Goal: Task Accomplishment & Management: Manage account settings

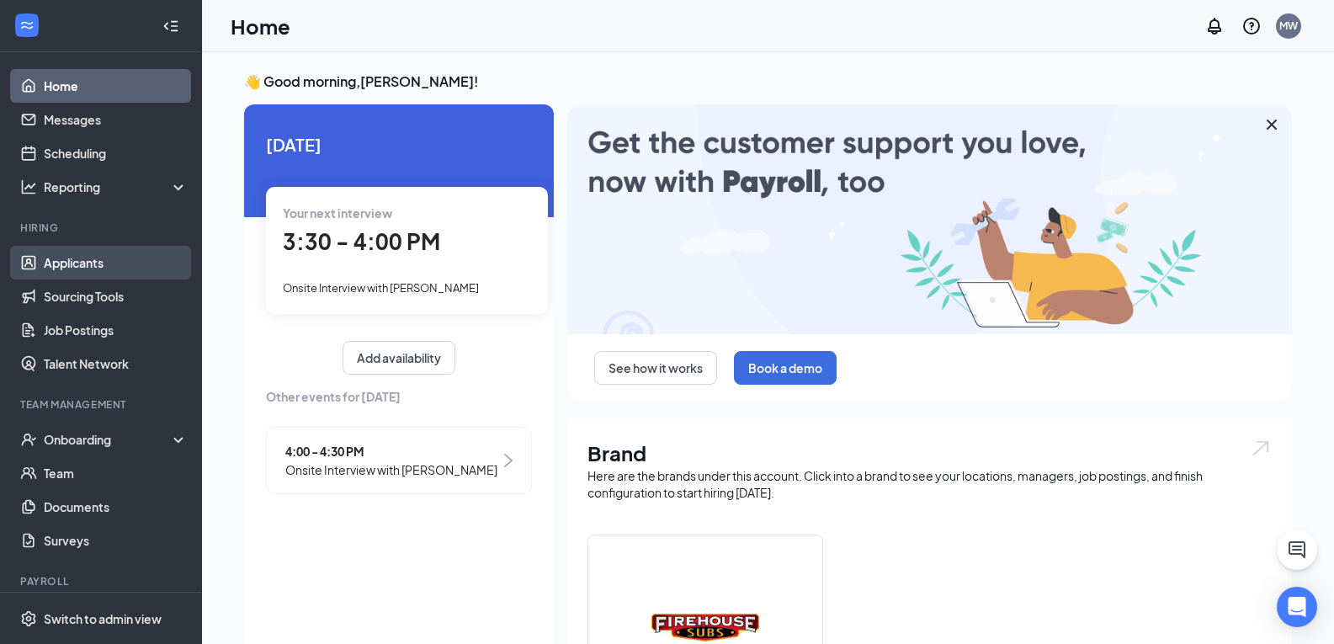
click at [103, 269] on link "Applicants" at bounding box center [116, 263] width 144 height 34
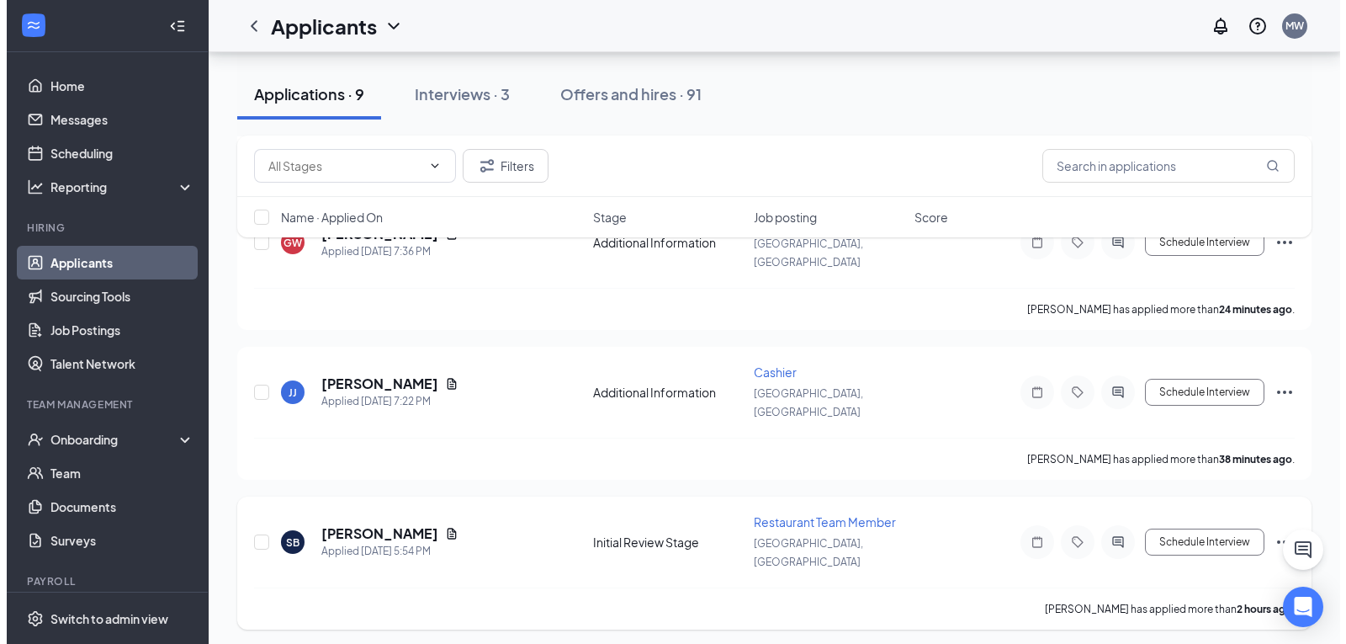
scroll to position [278, 0]
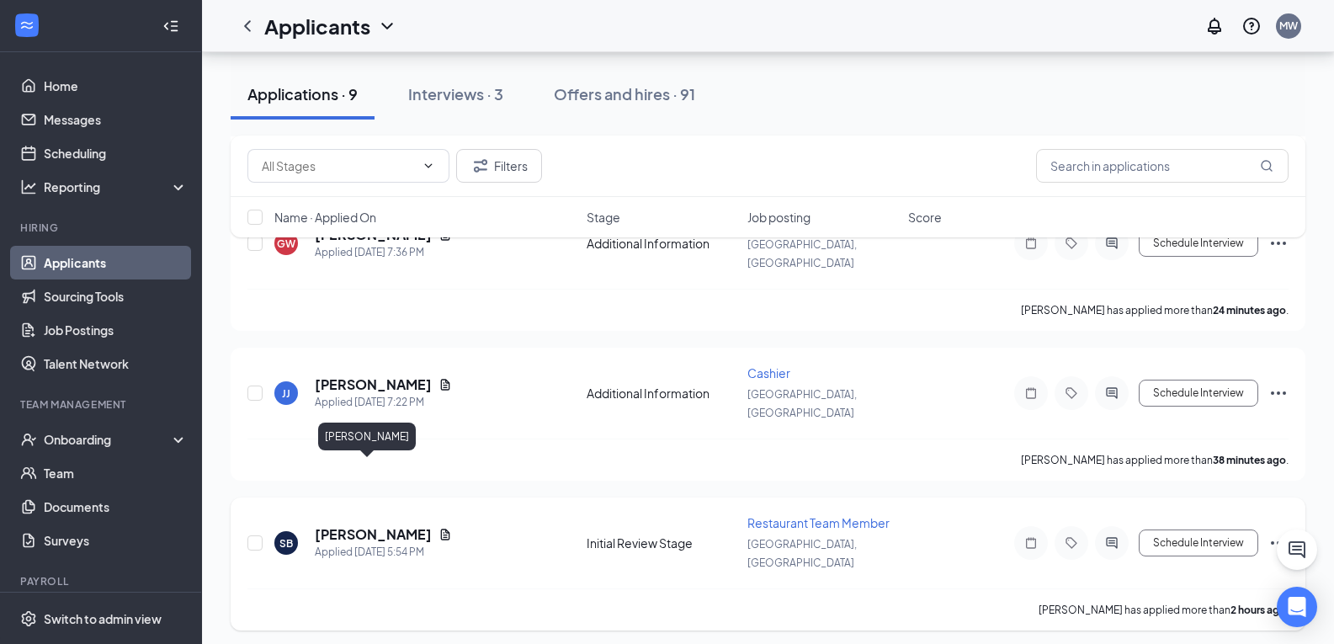
click at [339, 525] on h5 "[PERSON_NAME]" at bounding box center [373, 534] width 117 height 19
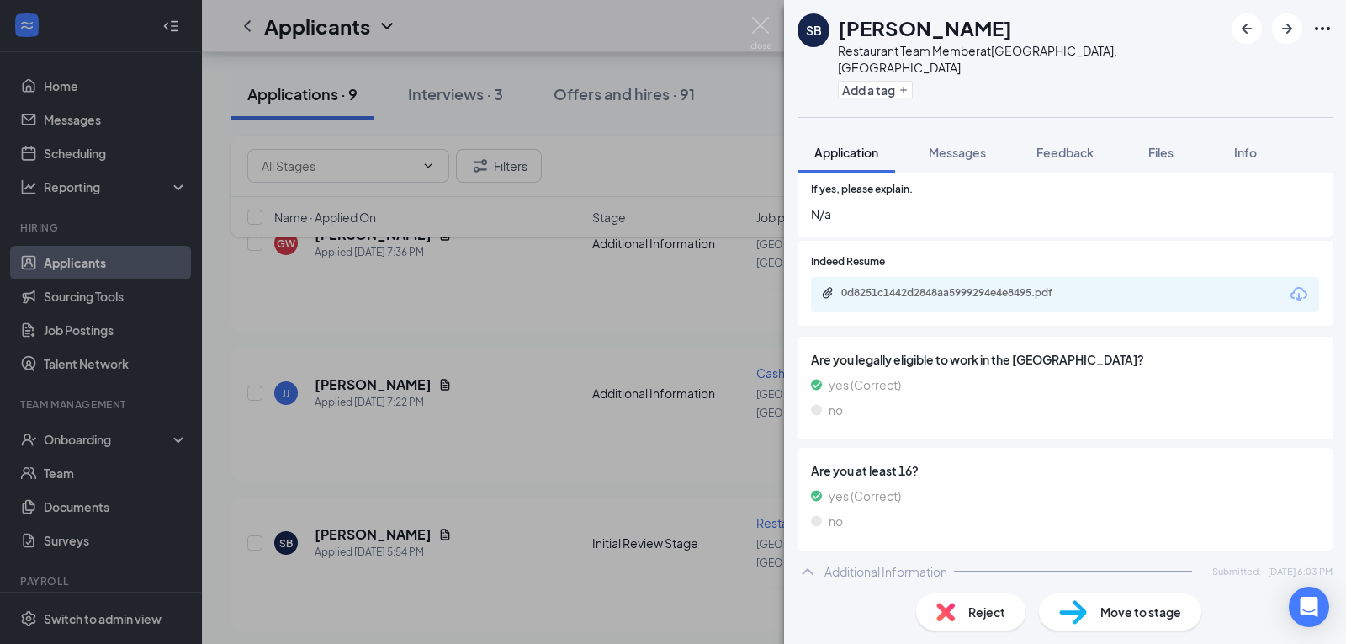
scroll to position [274, 0]
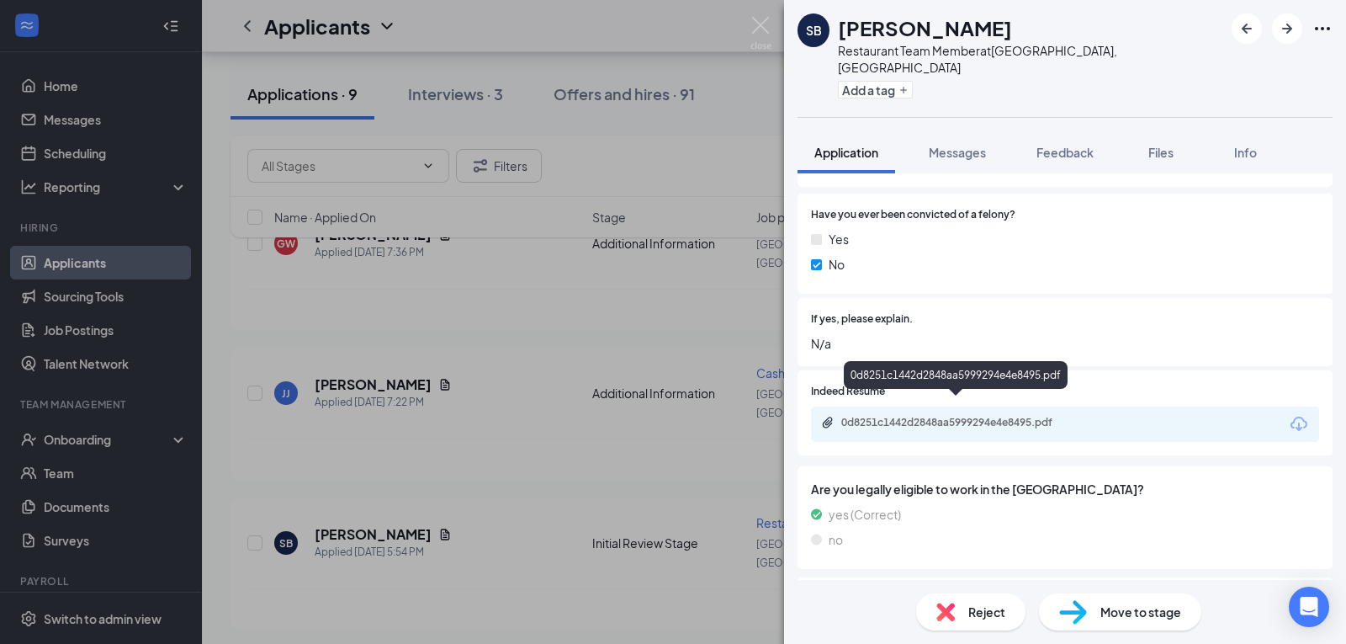
click at [925, 416] on div "0d8251c1442d2848aa5999294e4e8495.pdf" at bounding box center [957, 424] width 273 height 16
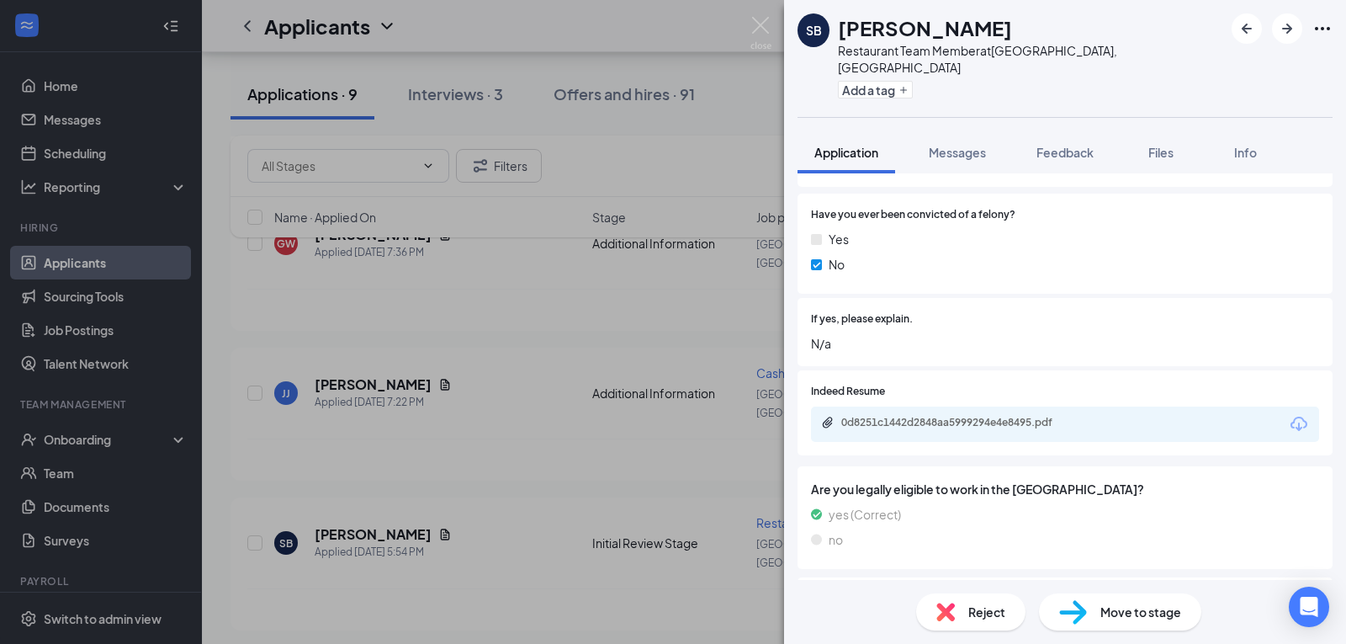
click at [944, 605] on img at bounding box center [946, 612] width 19 height 19
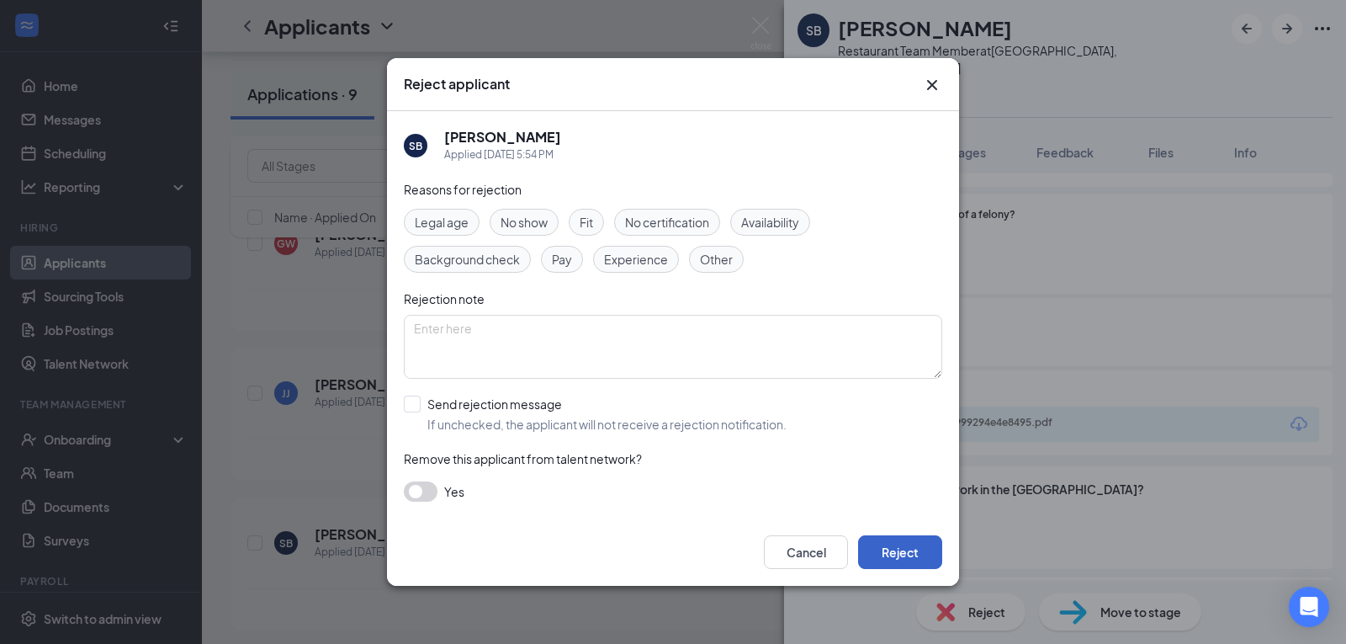
click at [900, 560] on button "Reject" at bounding box center [900, 552] width 84 height 34
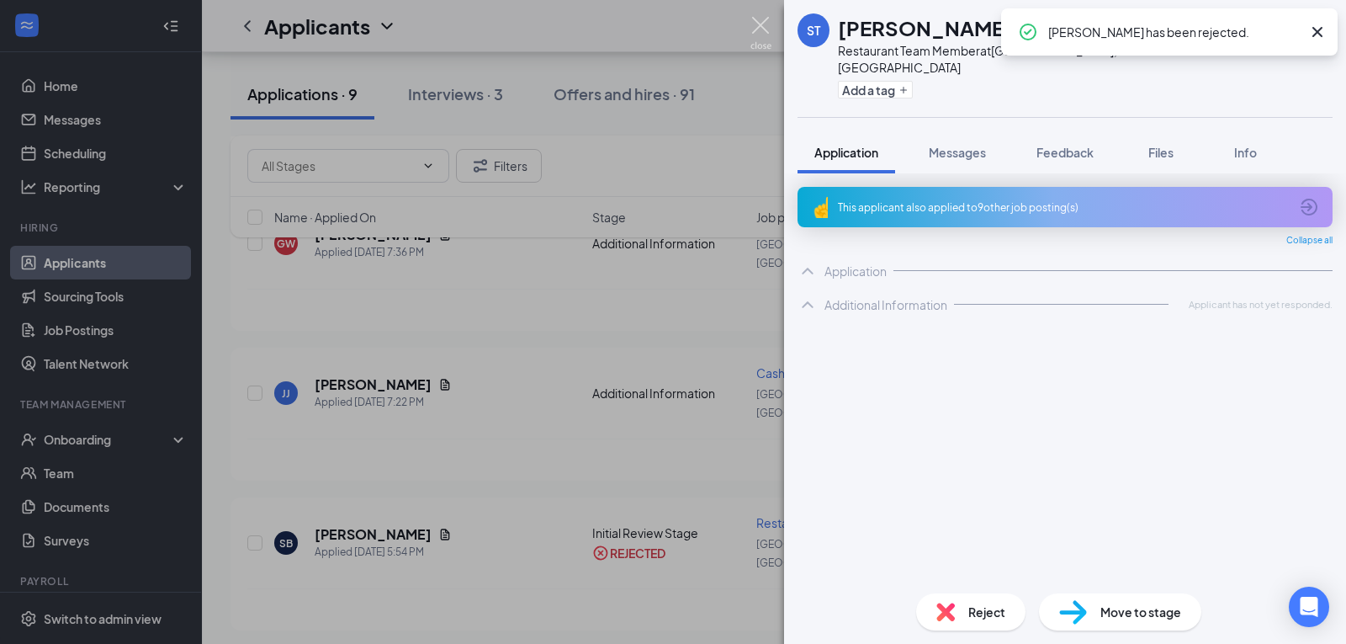
click at [755, 27] on img at bounding box center [761, 33] width 21 height 33
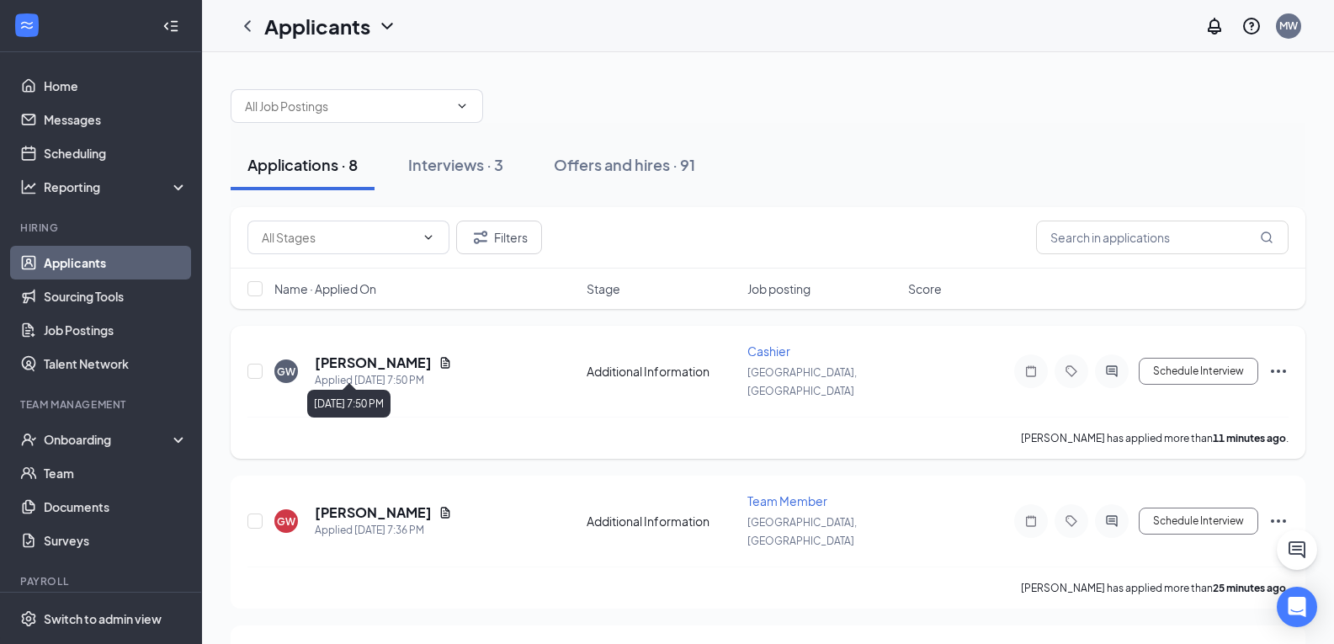
click at [360, 353] on h5 "[PERSON_NAME]" at bounding box center [373, 362] width 117 height 19
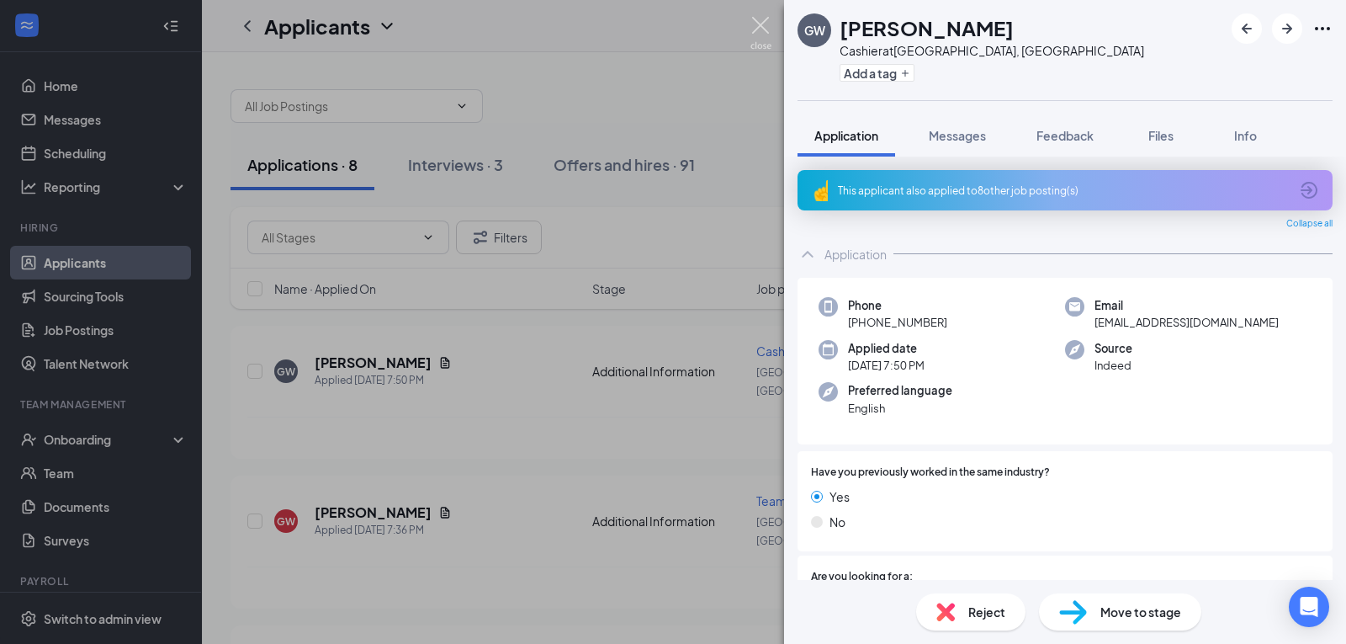
click at [757, 30] on img at bounding box center [761, 33] width 21 height 33
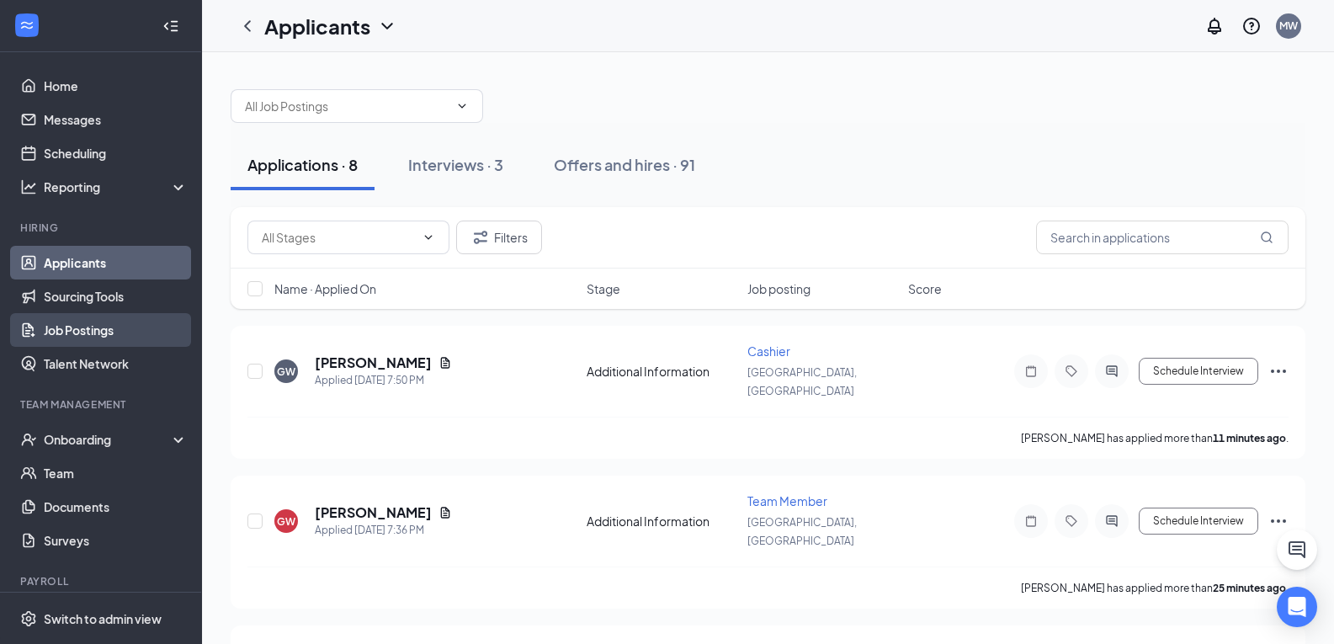
click at [102, 325] on link "Job Postings" at bounding box center [116, 330] width 144 height 34
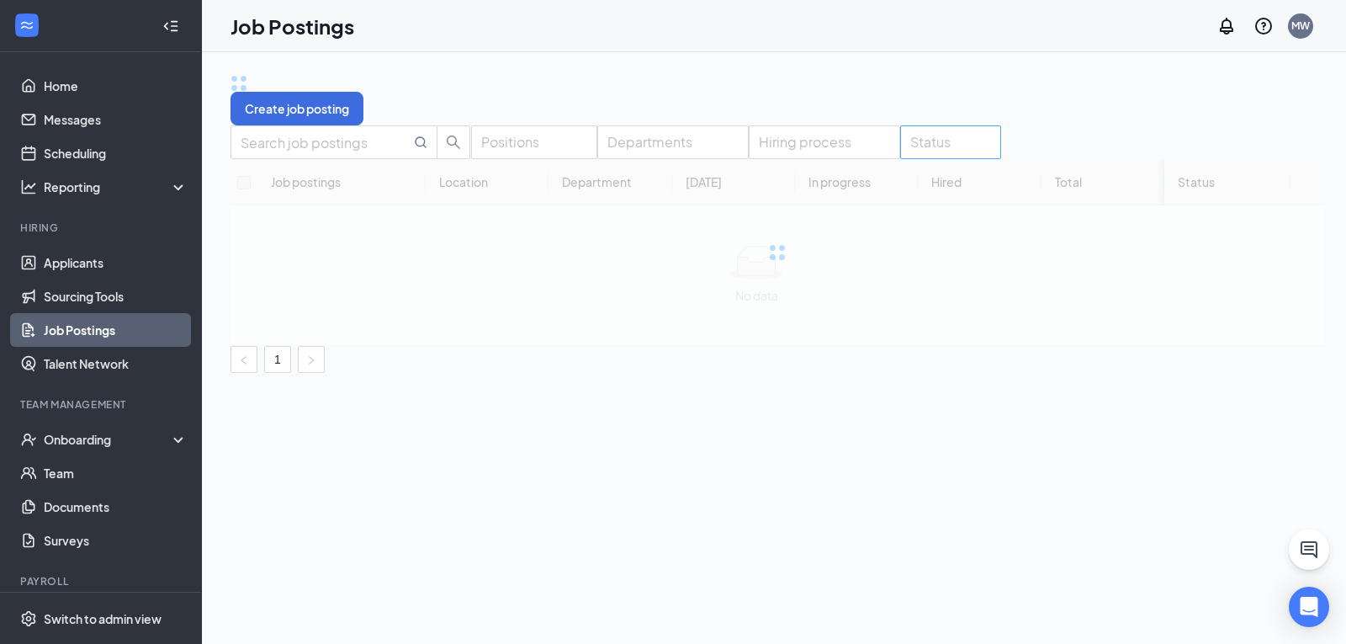
click at [996, 159] on div "Status" at bounding box center [950, 142] width 101 height 34
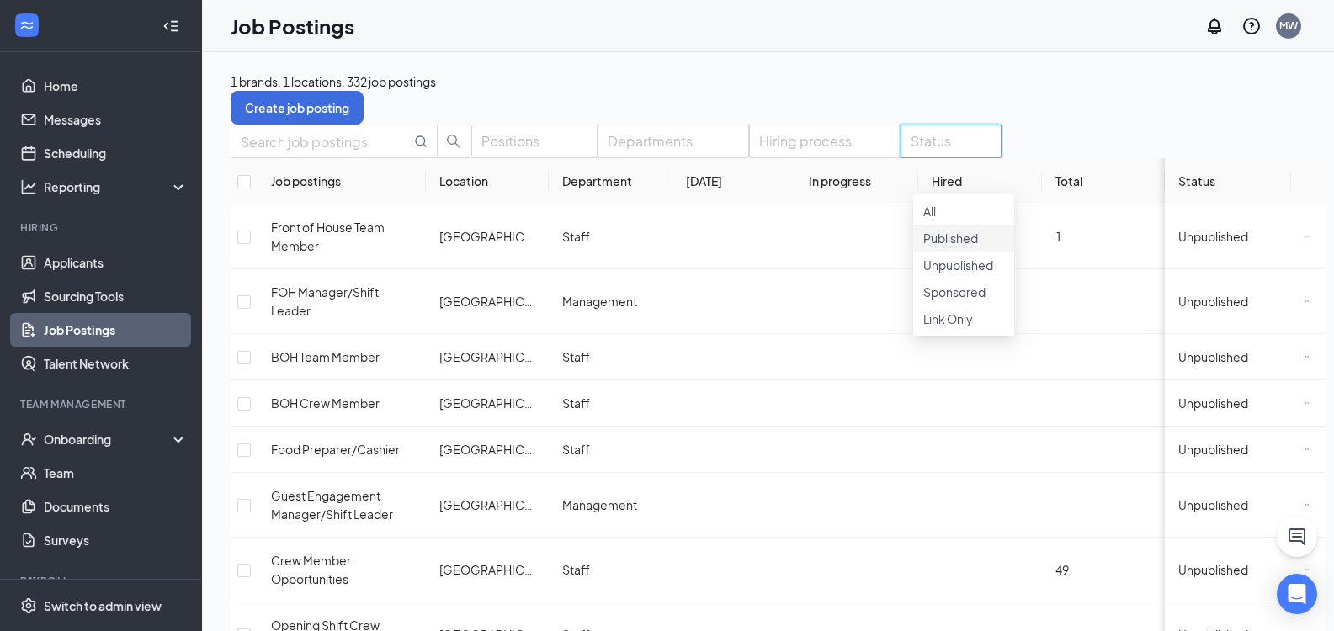
click at [933, 229] on div at bounding box center [963, 229] width 81 height 0
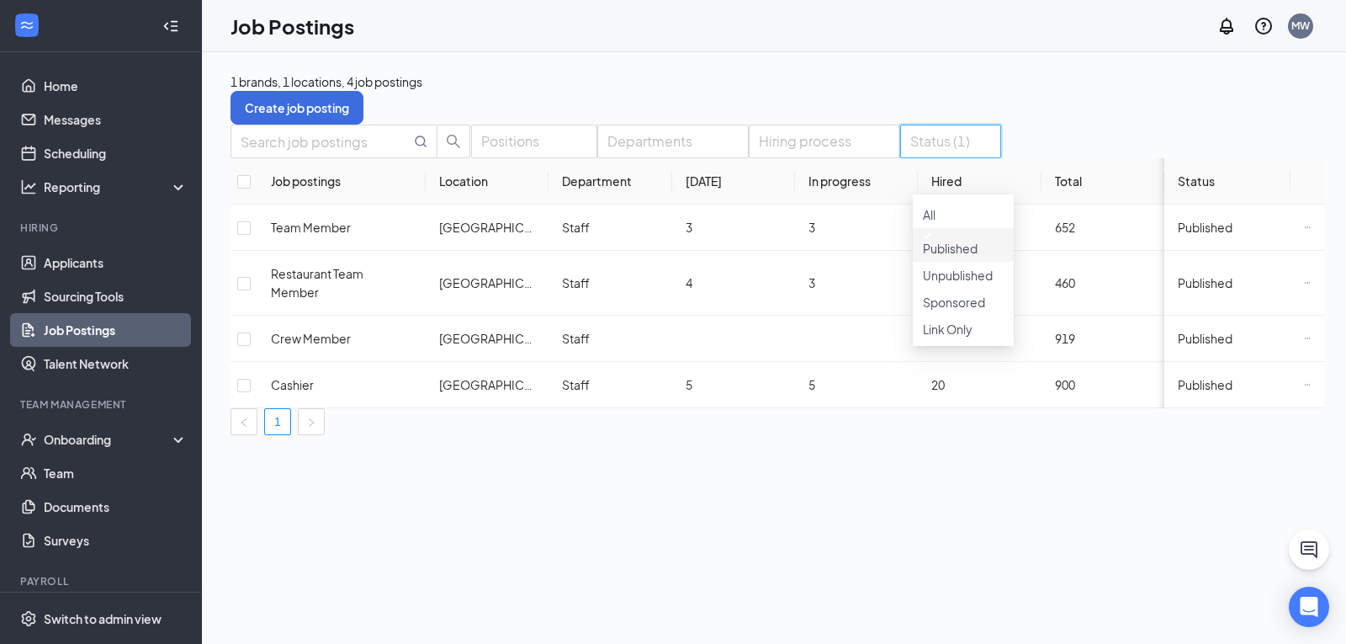
click at [652, 125] on div "Positions Departments Hiring process Status (1) Job postings Location Departmen…" at bounding box center [778, 280] width 1094 height 311
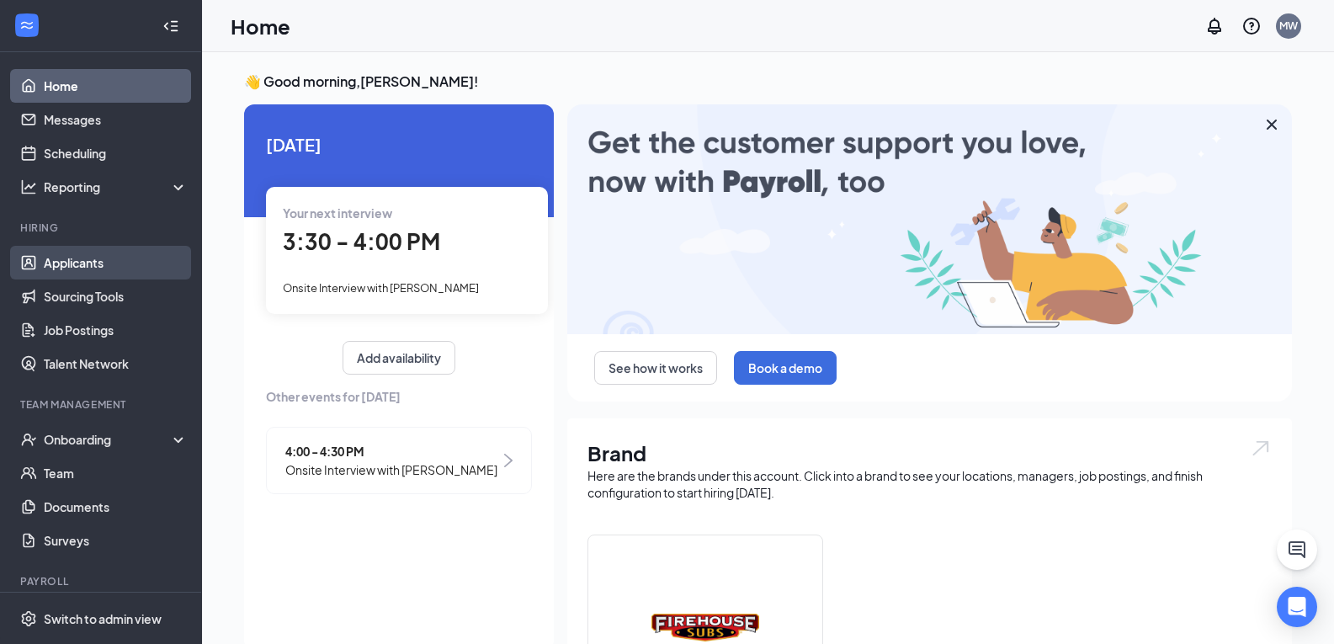
click at [72, 268] on link "Applicants" at bounding box center [116, 263] width 144 height 34
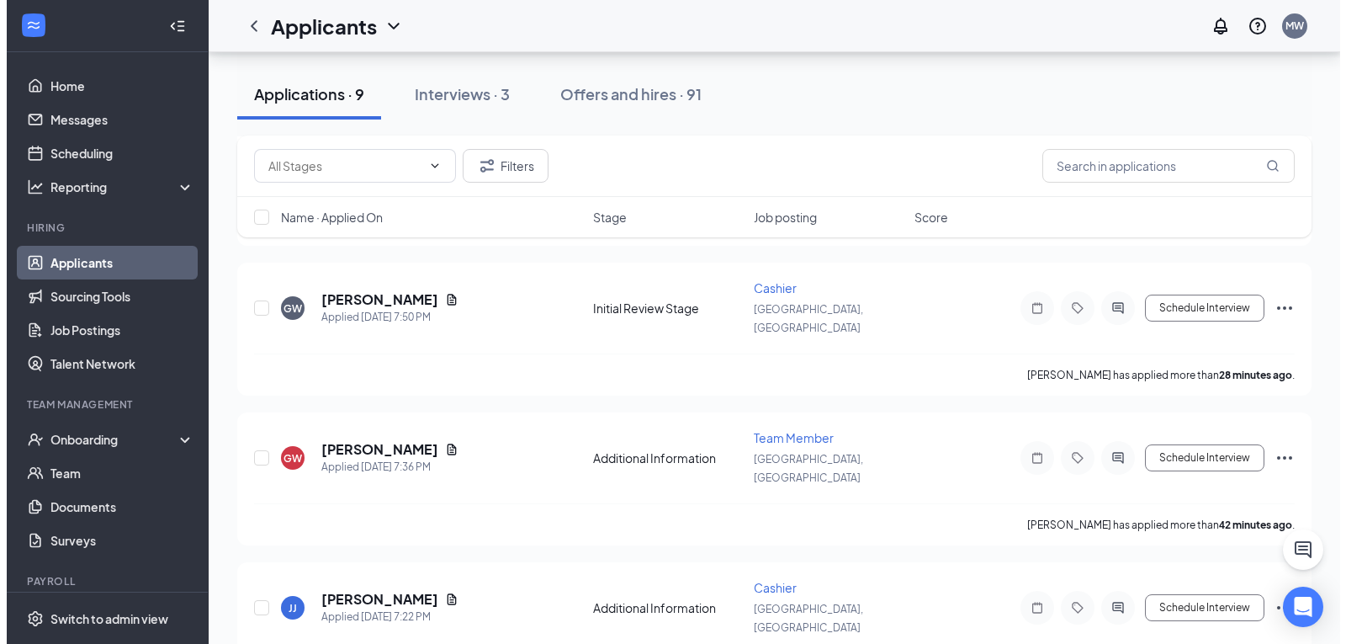
scroll to position [194, 0]
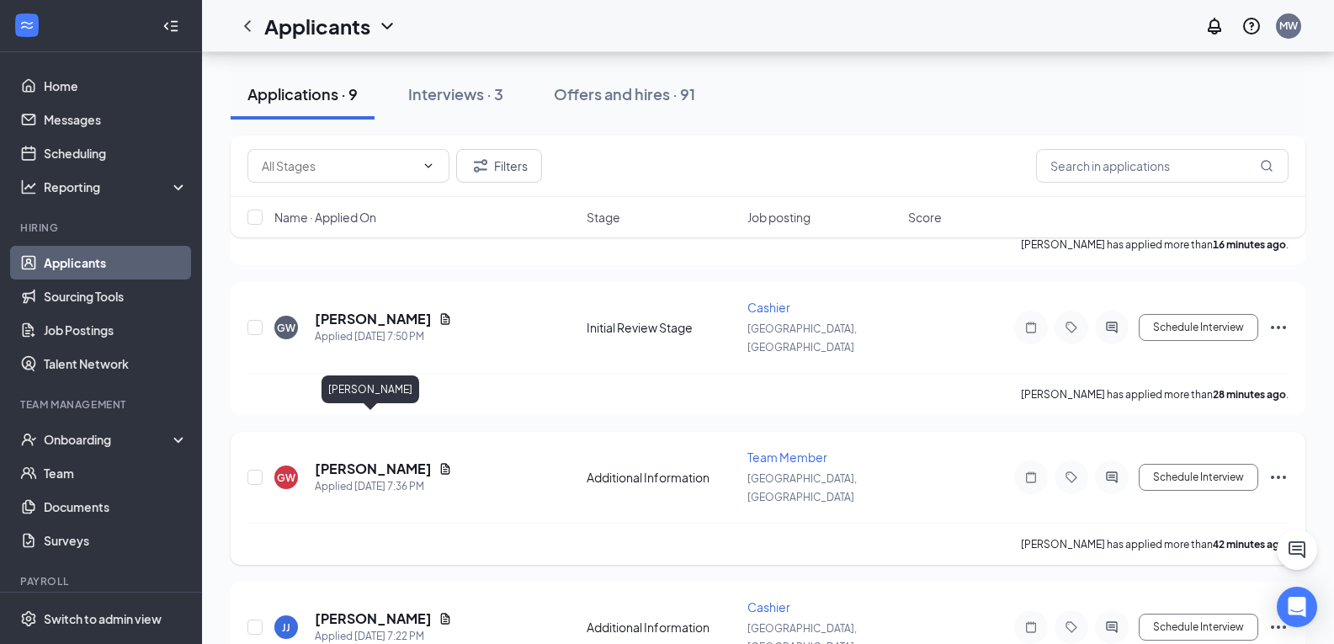
click at [352, 459] on h5 "[PERSON_NAME]" at bounding box center [373, 468] width 117 height 19
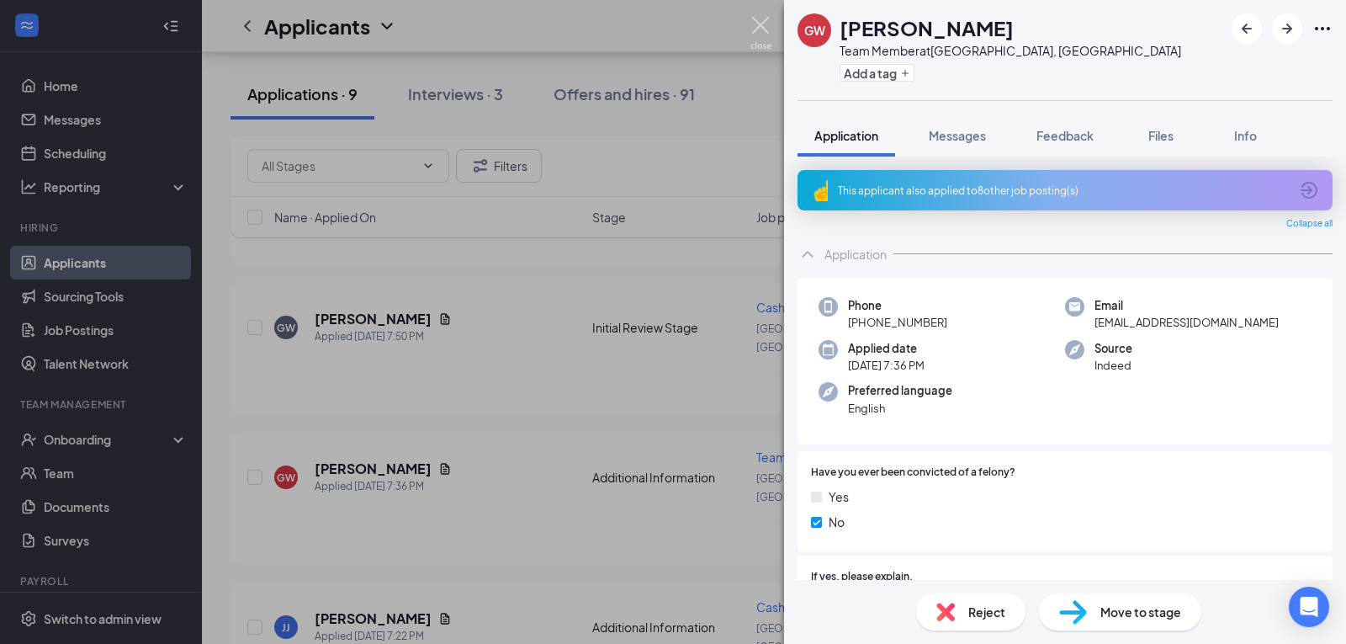
click at [762, 23] on img at bounding box center [761, 33] width 21 height 33
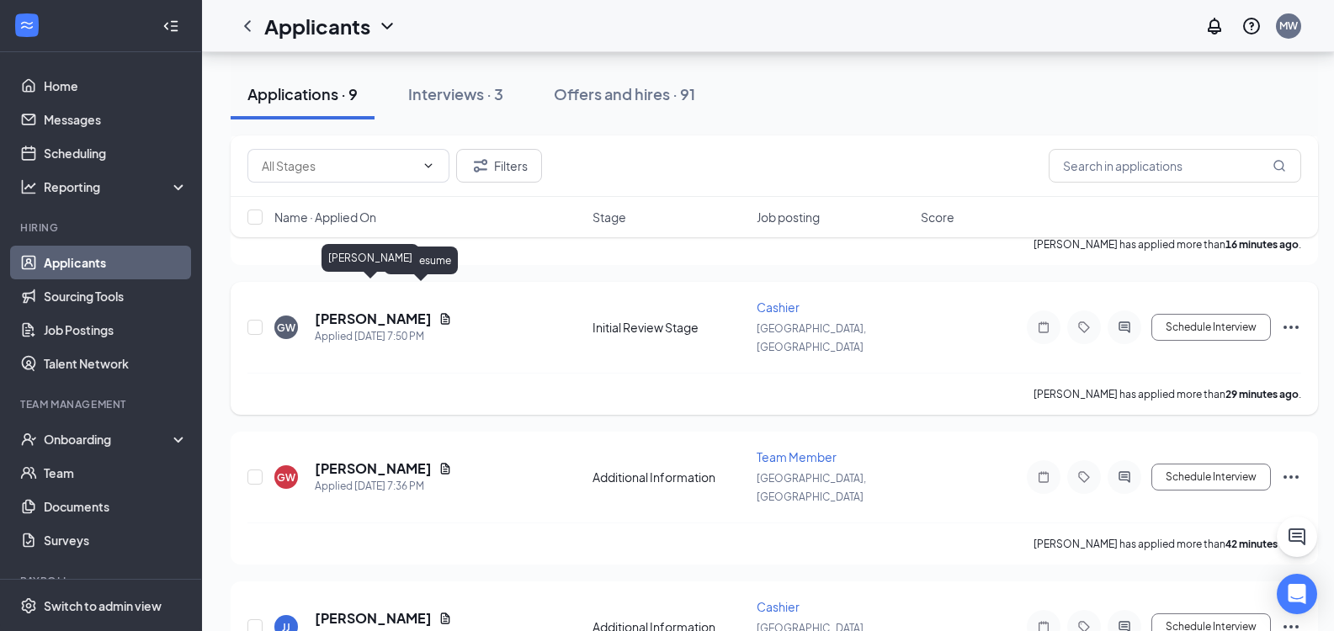
click at [386, 310] on h5 "[PERSON_NAME]" at bounding box center [373, 319] width 117 height 19
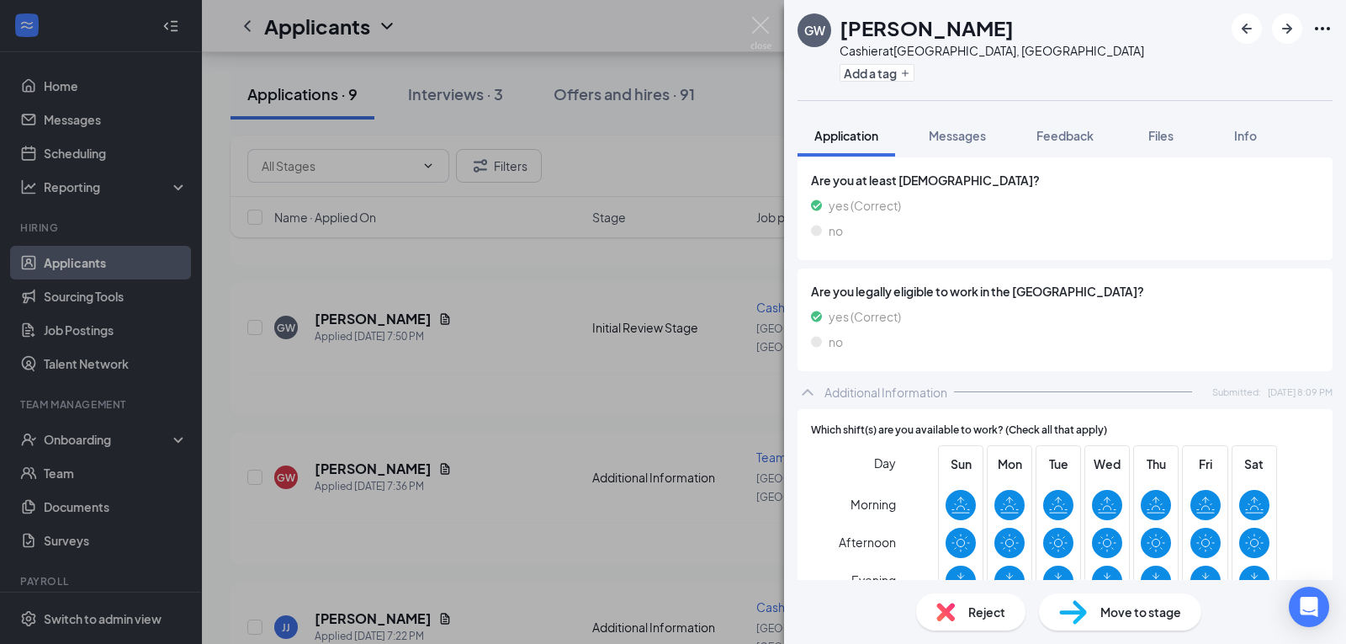
scroll to position [1160, 0]
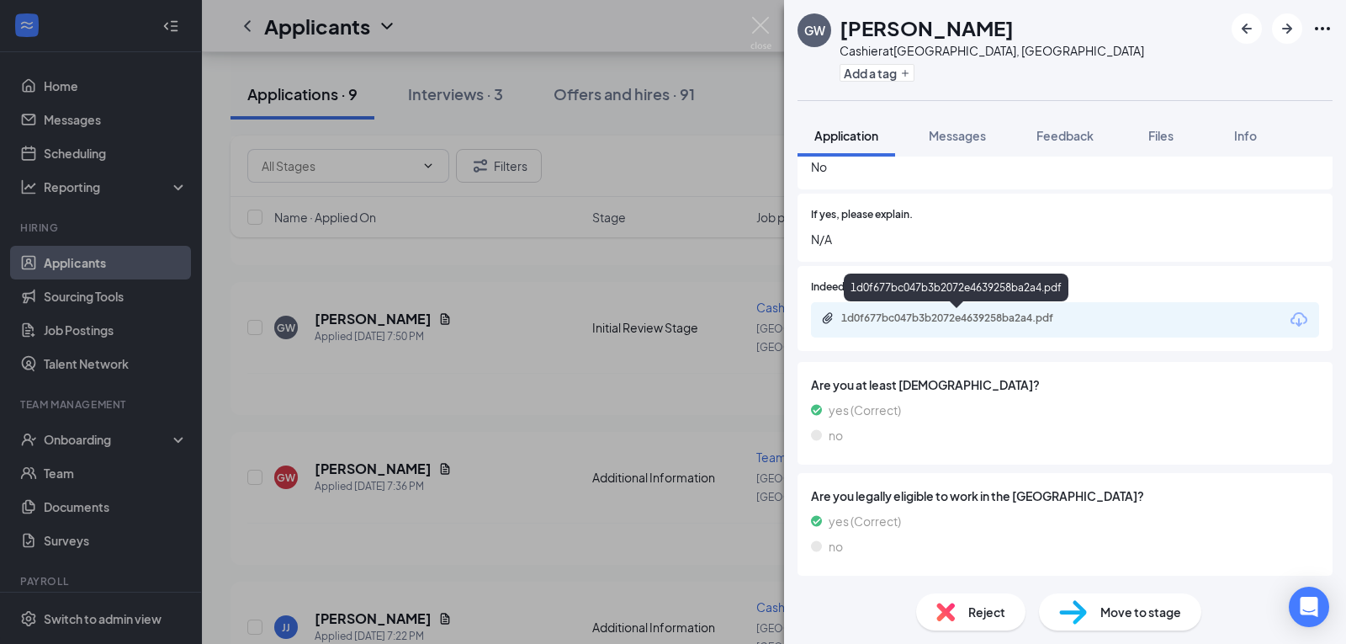
click at [988, 316] on div "1d0f677bc047b3b2072e4639258ba2a4.pdf" at bounding box center [960, 317] width 236 height 13
click at [955, 615] on div "Reject" at bounding box center [970, 611] width 109 height 37
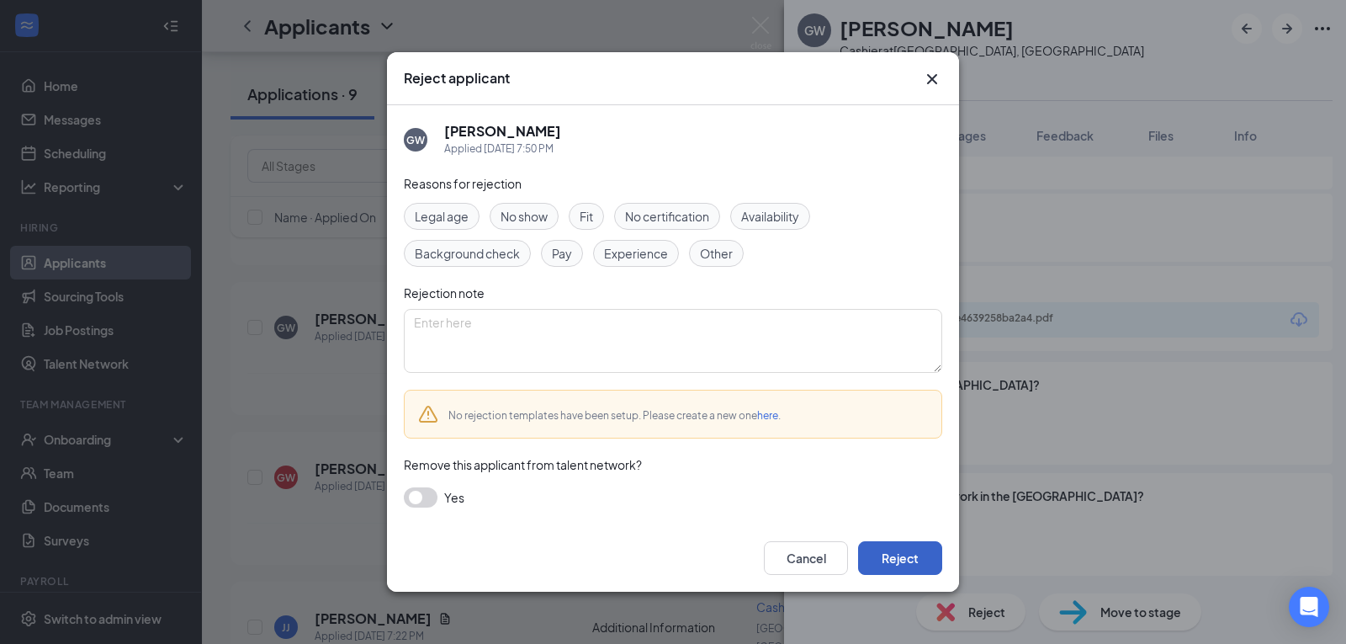
click at [896, 553] on button "Reject" at bounding box center [900, 558] width 84 height 34
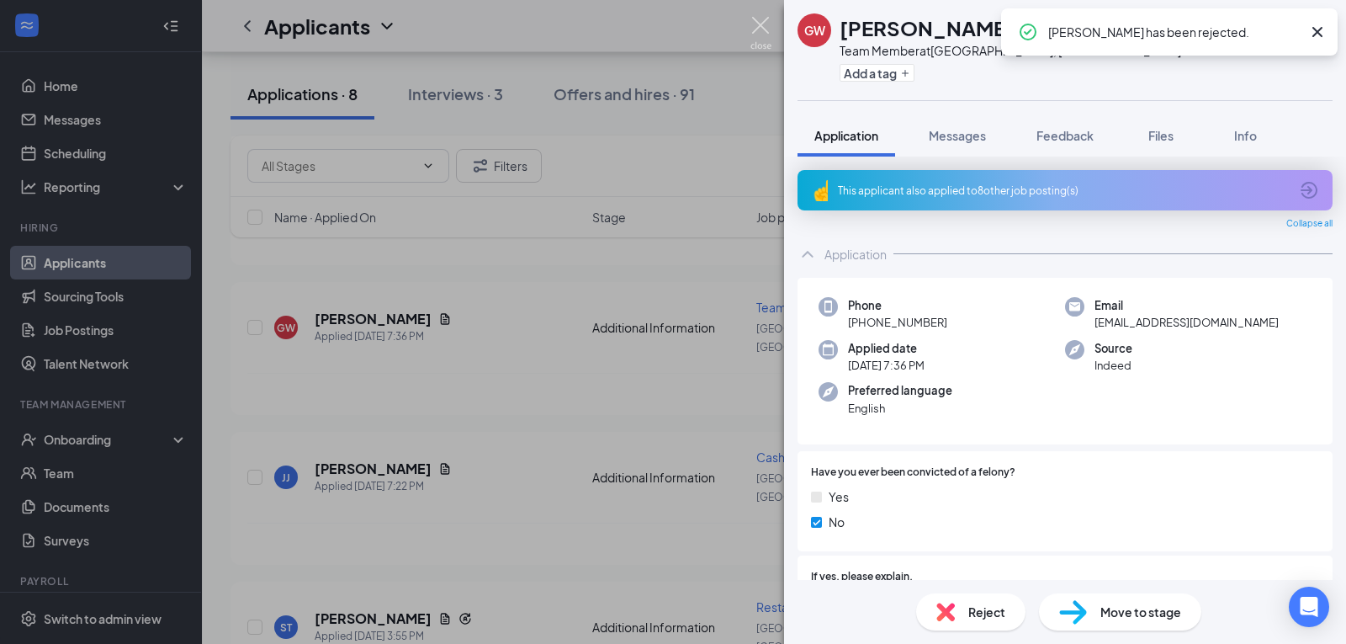
click at [760, 29] on img at bounding box center [761, 33] width 21 height 33
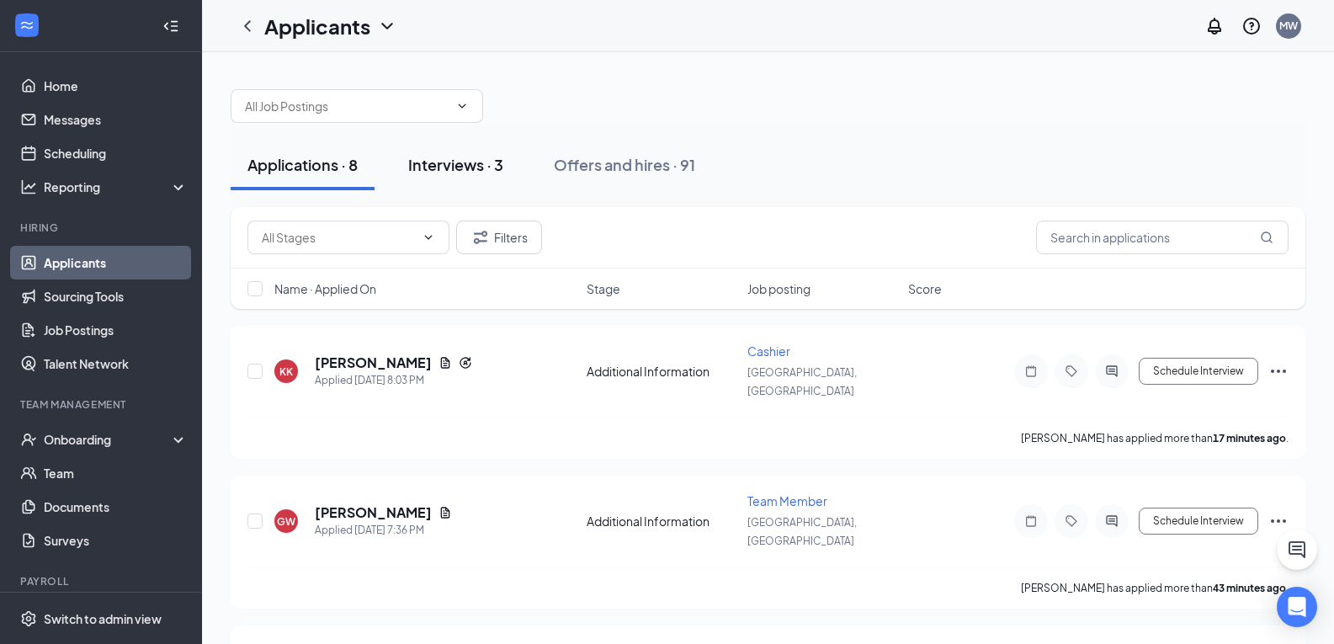
click at [420, 159] on div "Interviews · 3" at bounding box center [455, 164] width 95 height 21
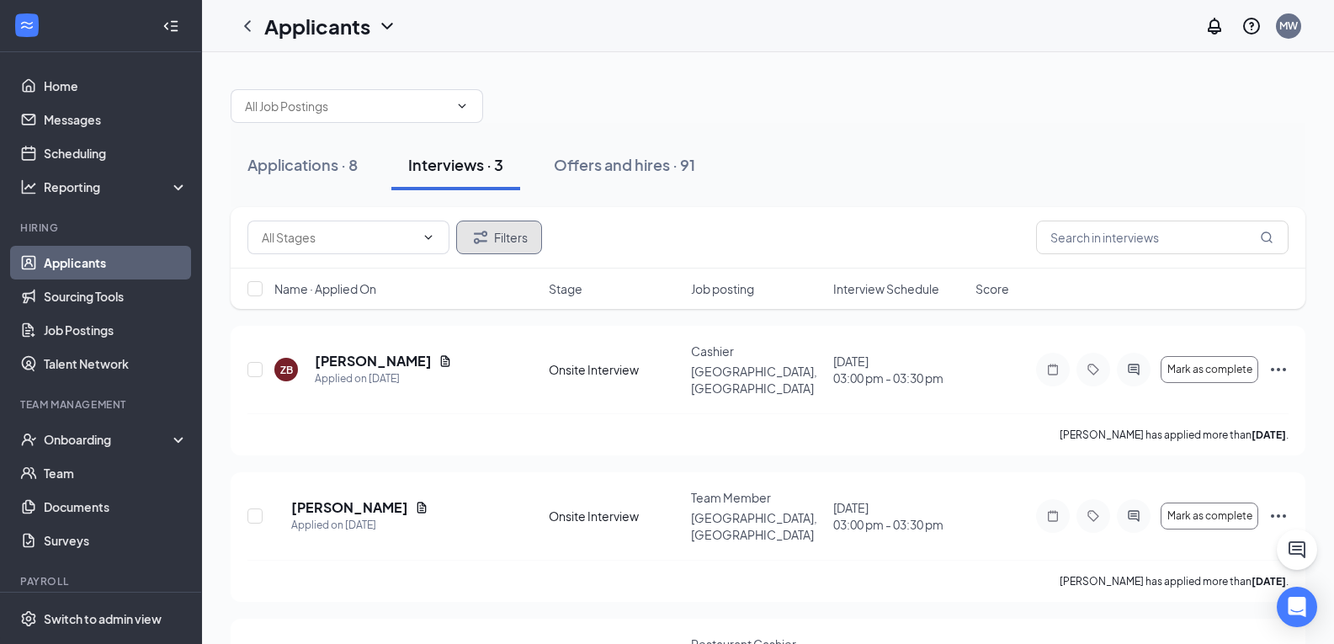
click at [496, 238] on button "Filters" at bounding box center [499, 237] width 86 height 34
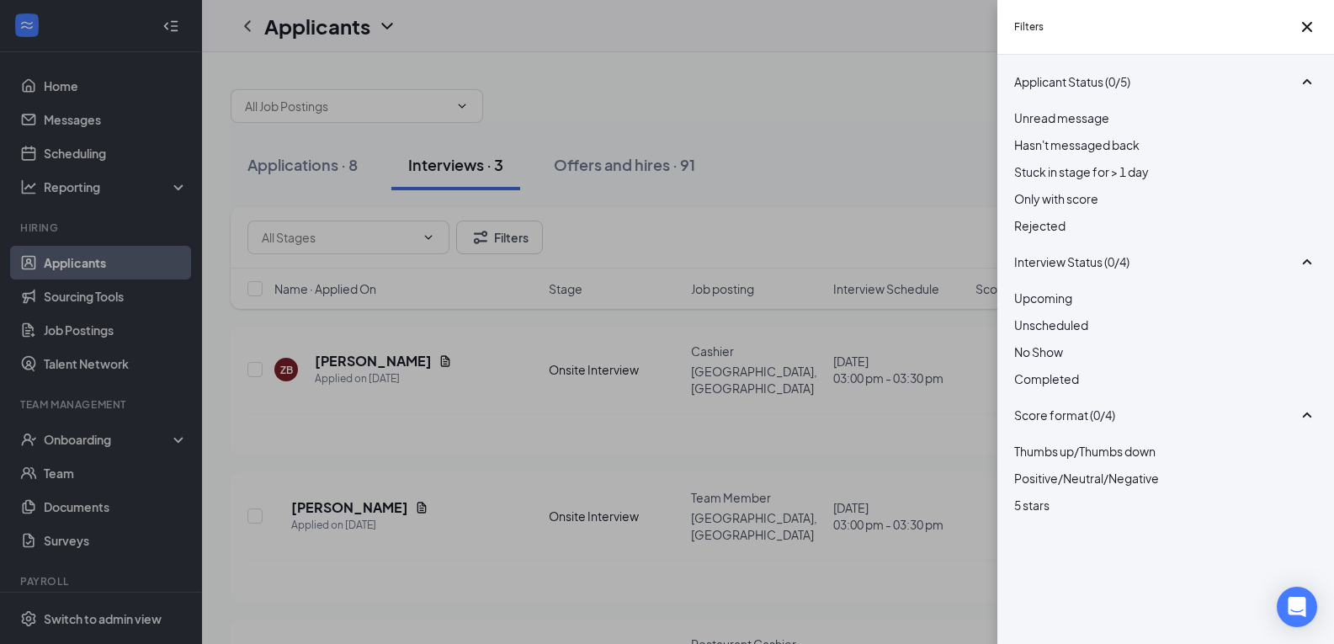
click at [1027, 216] on div at bounding box center [1165, 216] width 303 height 0
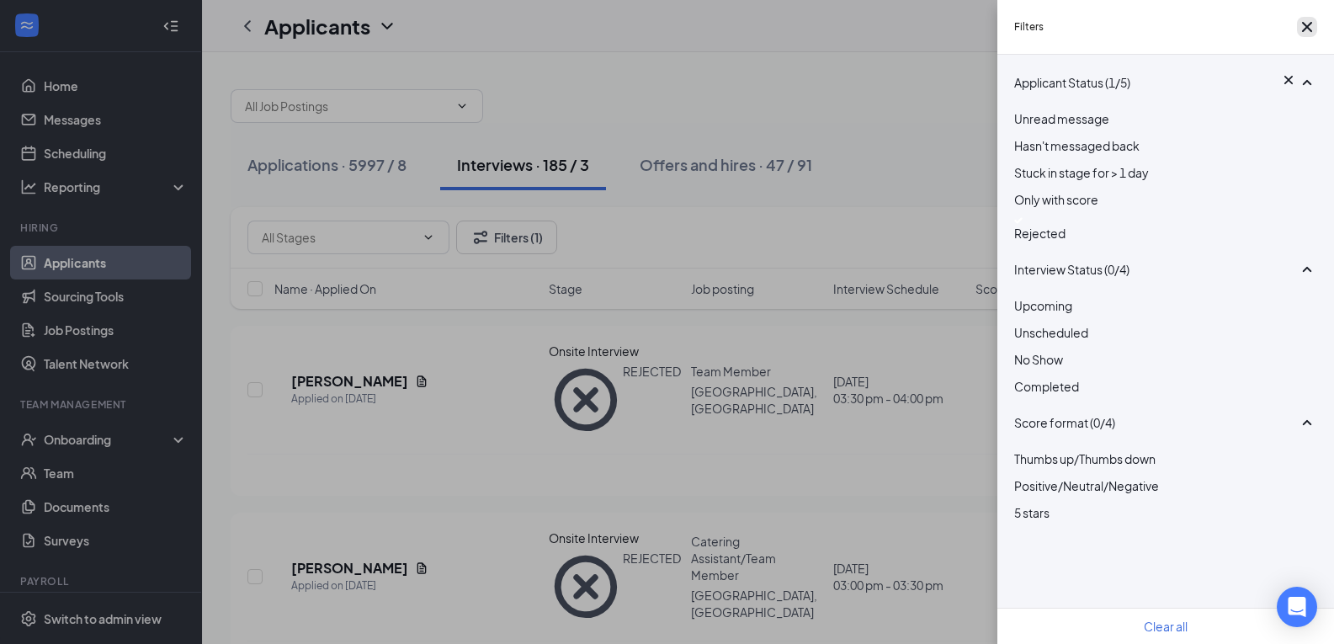
click at [1297, 35] on icon "Cross" at bounding box center [1307, 27] width 20 height 20
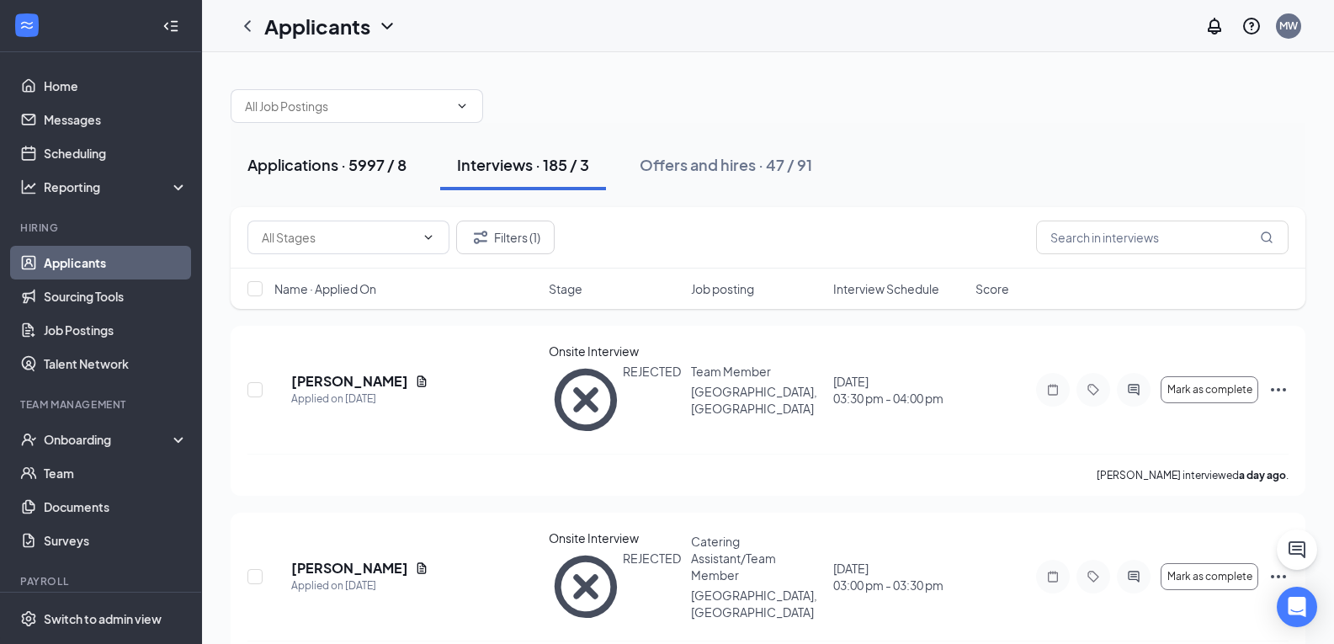
click at [351, 159] on div "Applications · 5997 / 8" at bounding box center [326, 164] width 159 height 21
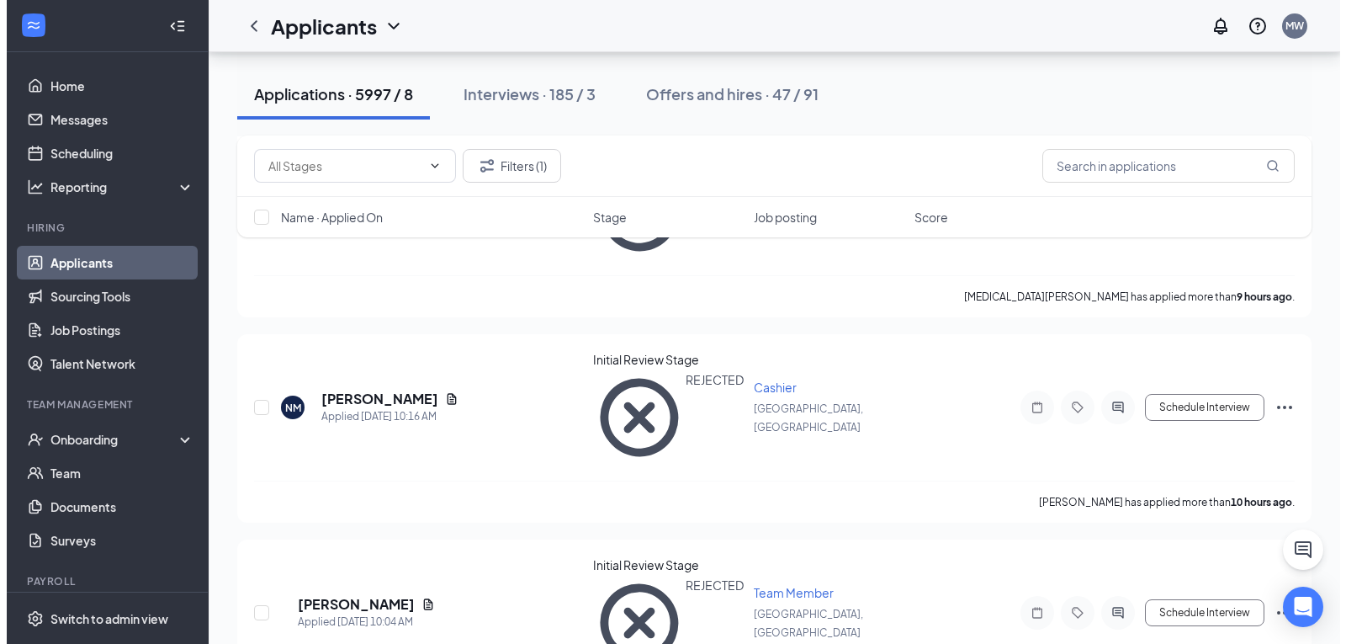
scroll to position [1010, 0]
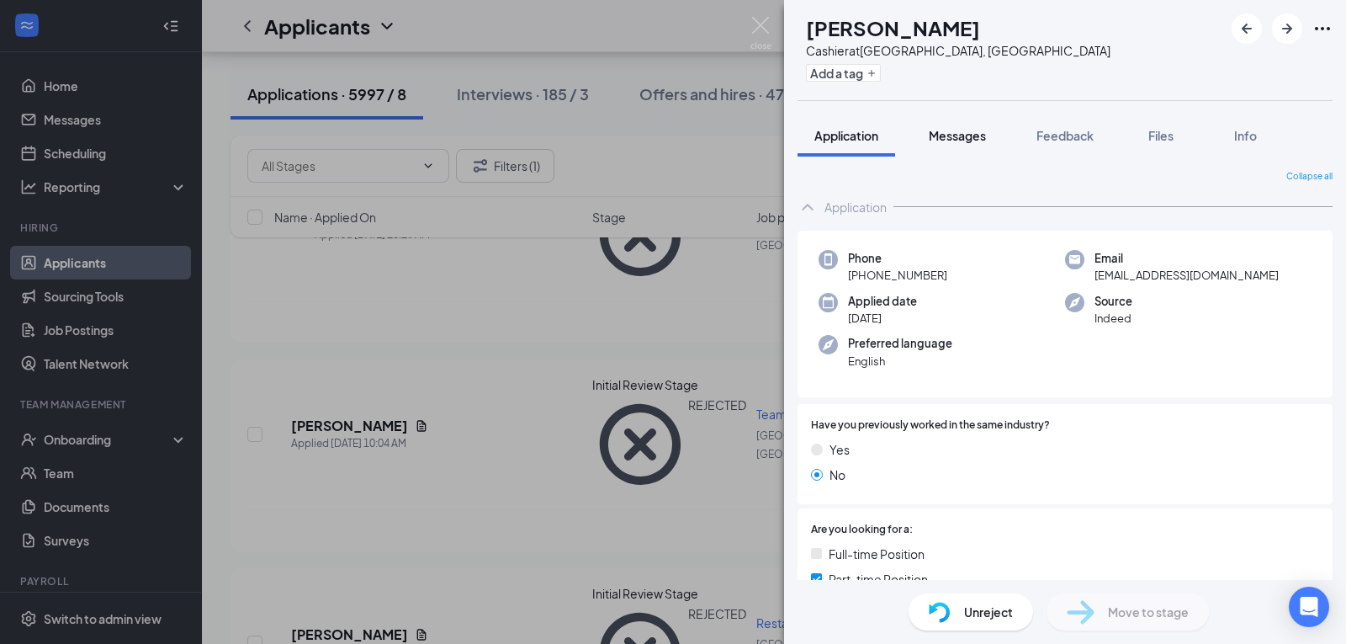
click at [955, 134] on span "Messages" at bounding box center [957, 135] width 57 height 15
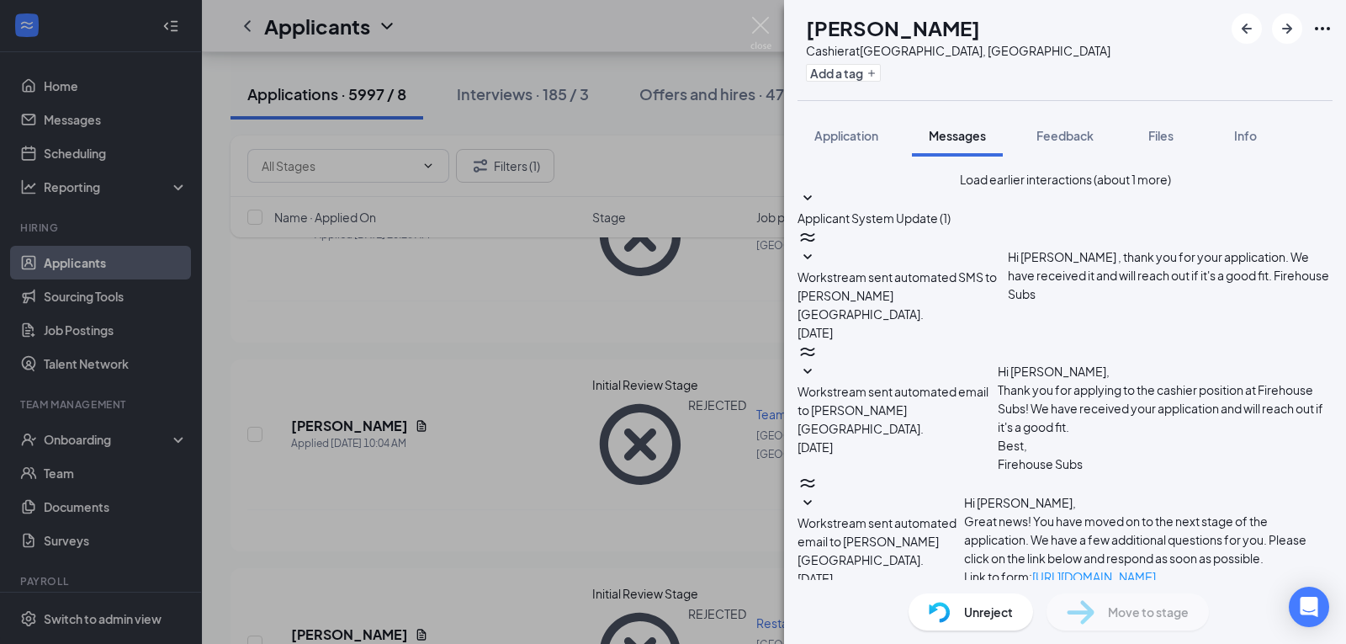
scroll to position [725, 0]
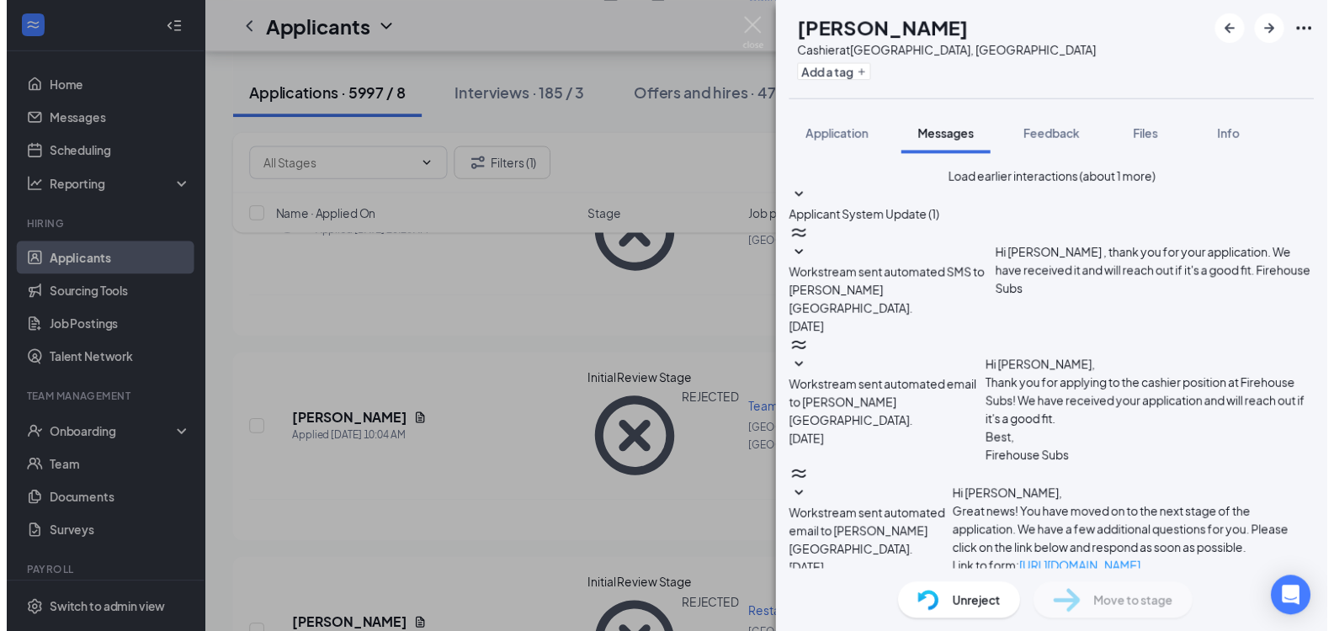
scroll to position [267, 0]
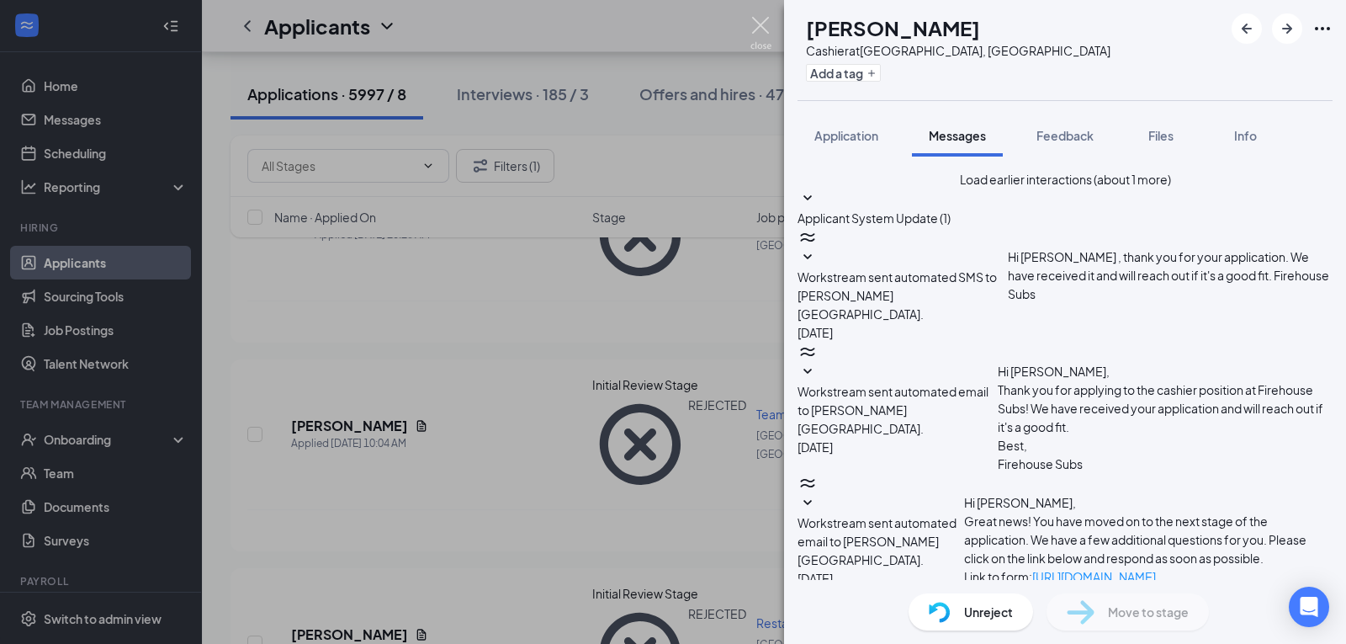
click at [762, 25] on img at bounding box center [761, 33] width 21 height 33
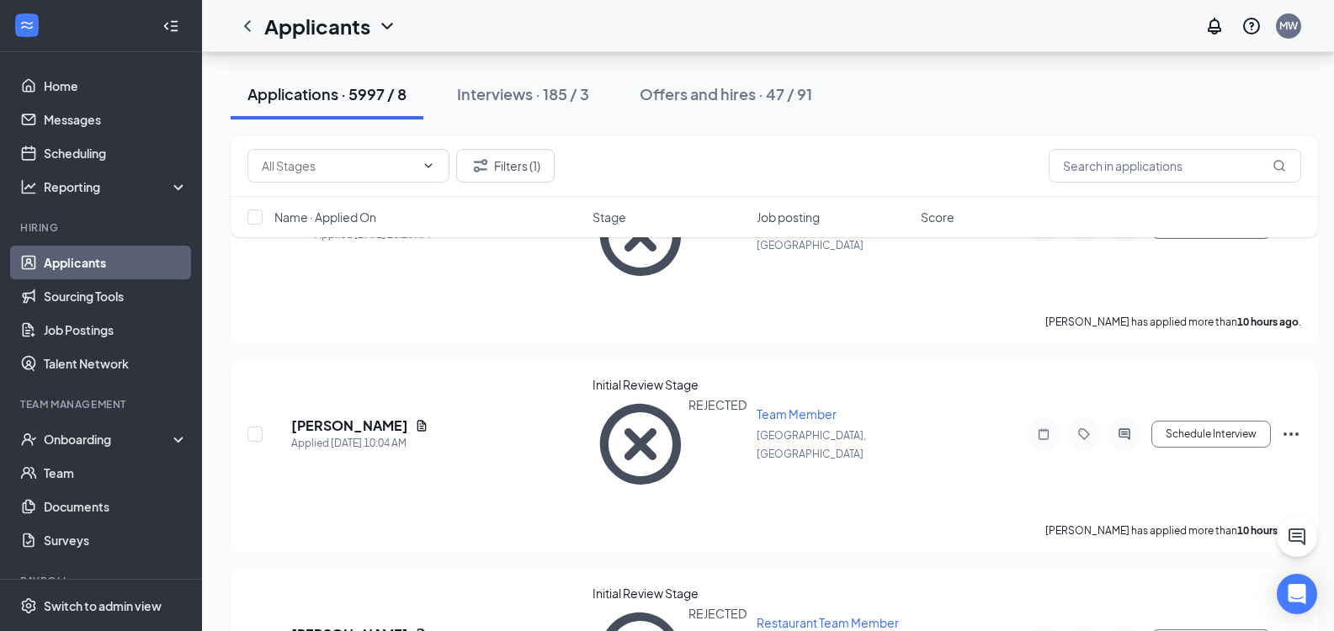
click at [109, 263] on link "Applicants" at bounding box center [116, 263] width 144 height 34
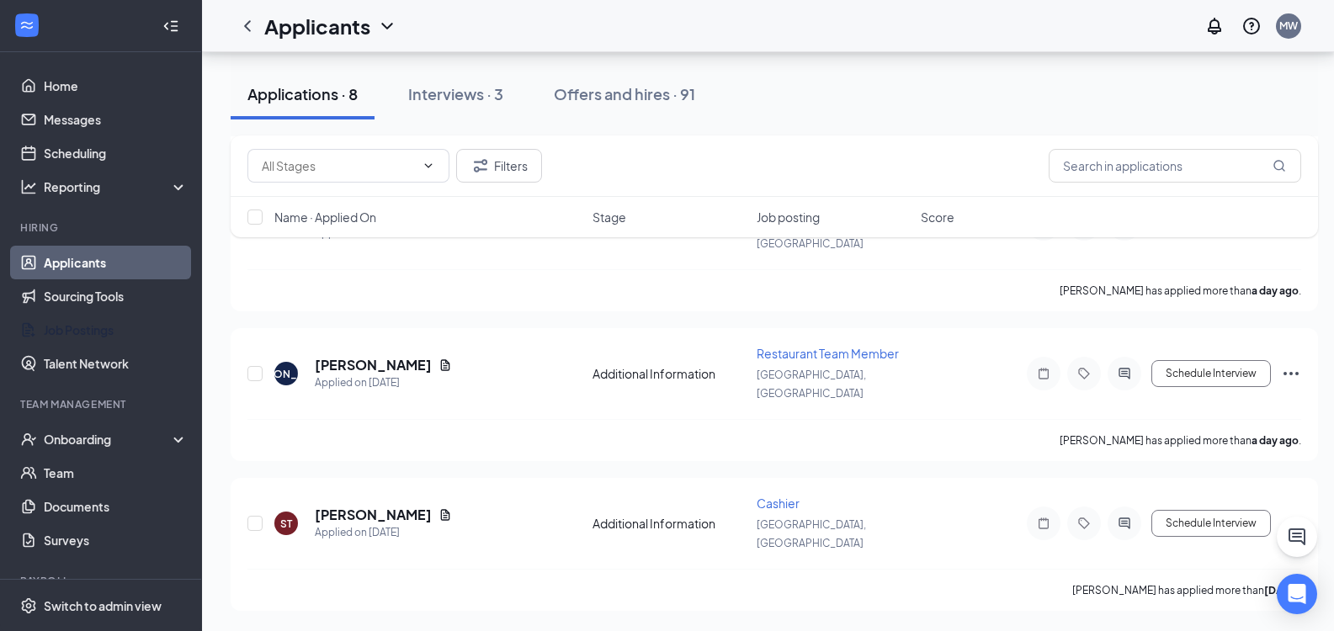
scroll to position [748, 0]
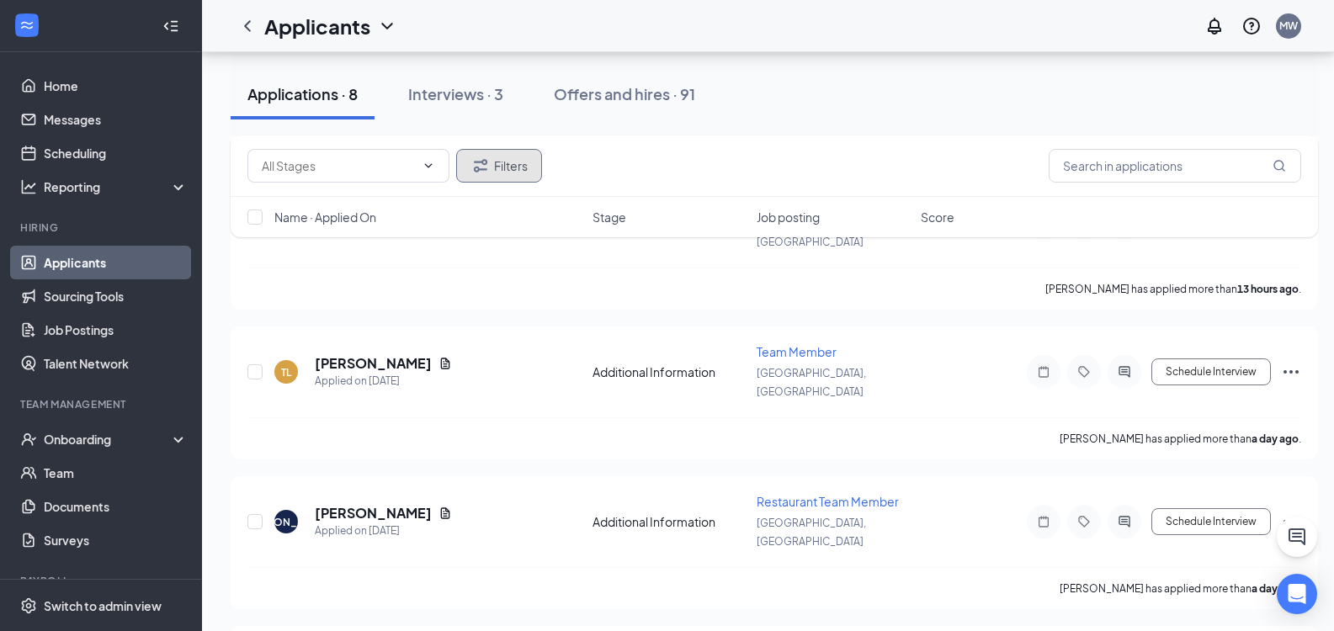
click at [507, 167] on button "Filters" at bounding box center [499, 166] width 86 height 34
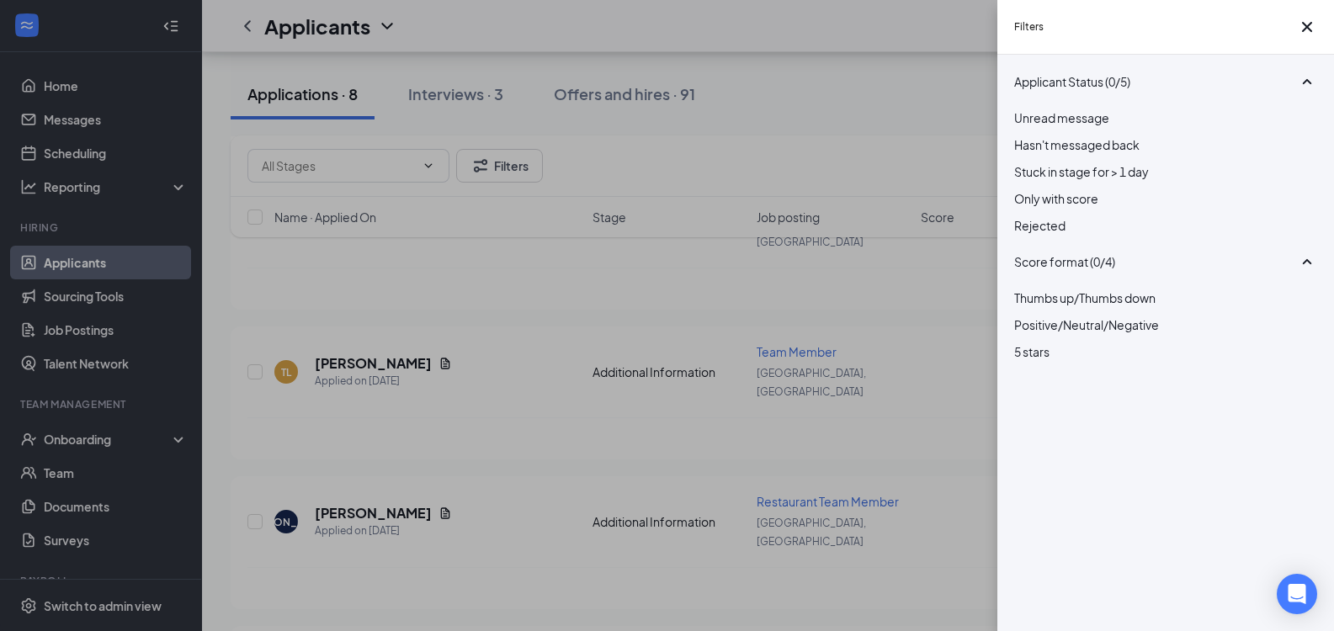
drag, startPoint x: 931, startPoint y: 117, endPoint x: 801, endPoint y: 146, distance: 132.9
click at [930, 116] on div "Filters Applicant Status (0/5) Unread message Hasn't messaged back Stuck in sta…" at bounding box center [667, 315] width 1334 height 631
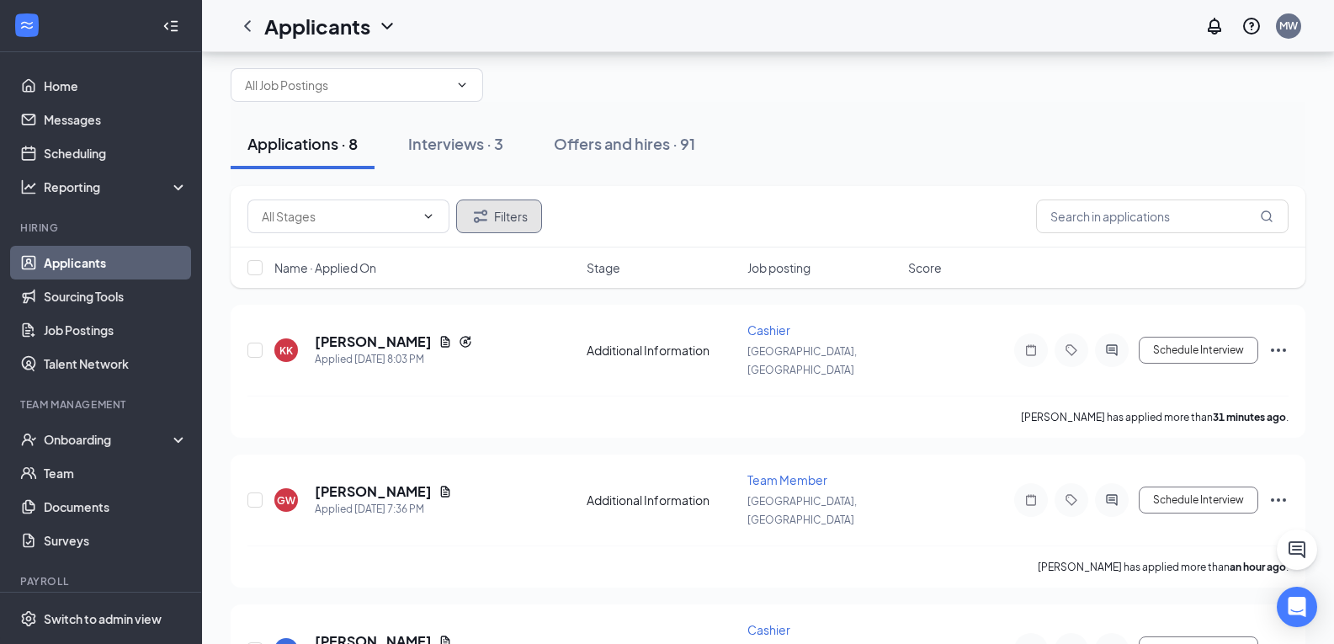
scroll to position [0, 0]
